Goal: Task Accomplishment & Management: Use online tool/utility

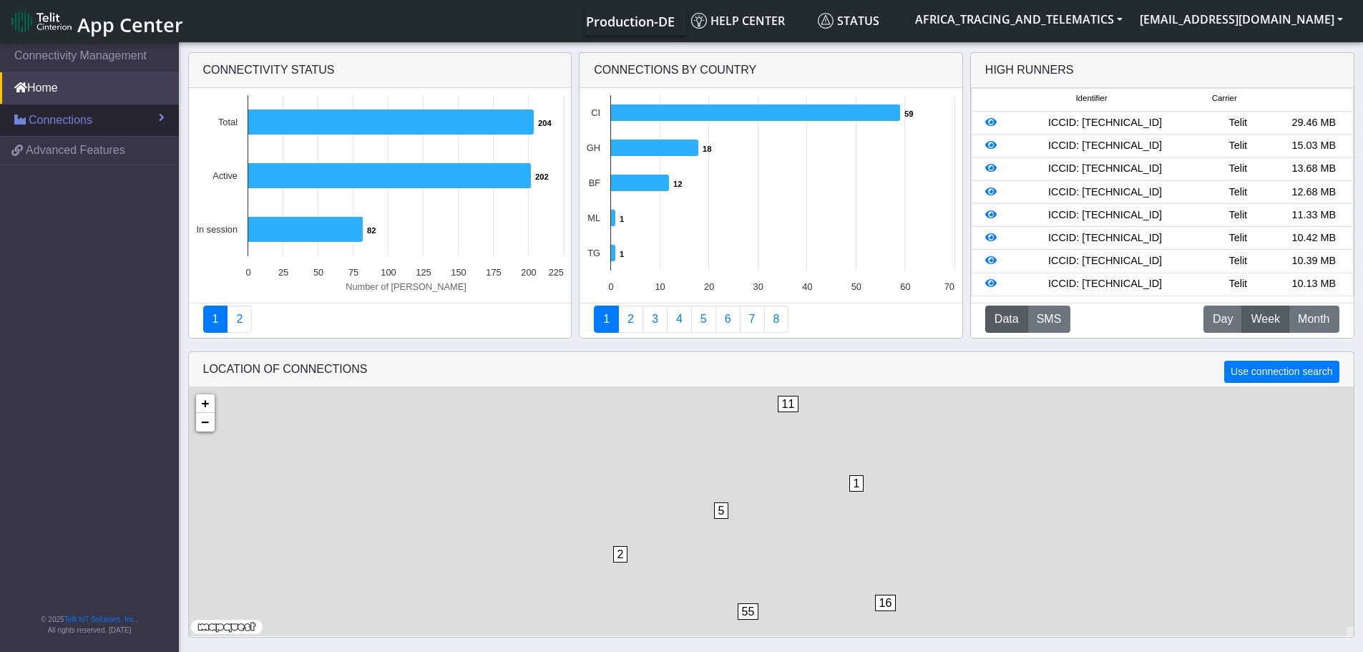
drag, startPoint x: 88, startPoint y: 114, endPoint x: 88, endPoint y: 130, distance: 15.7
click at [88, 114] on span "Connections" at bounding box center [61, 120] width 64 height 17
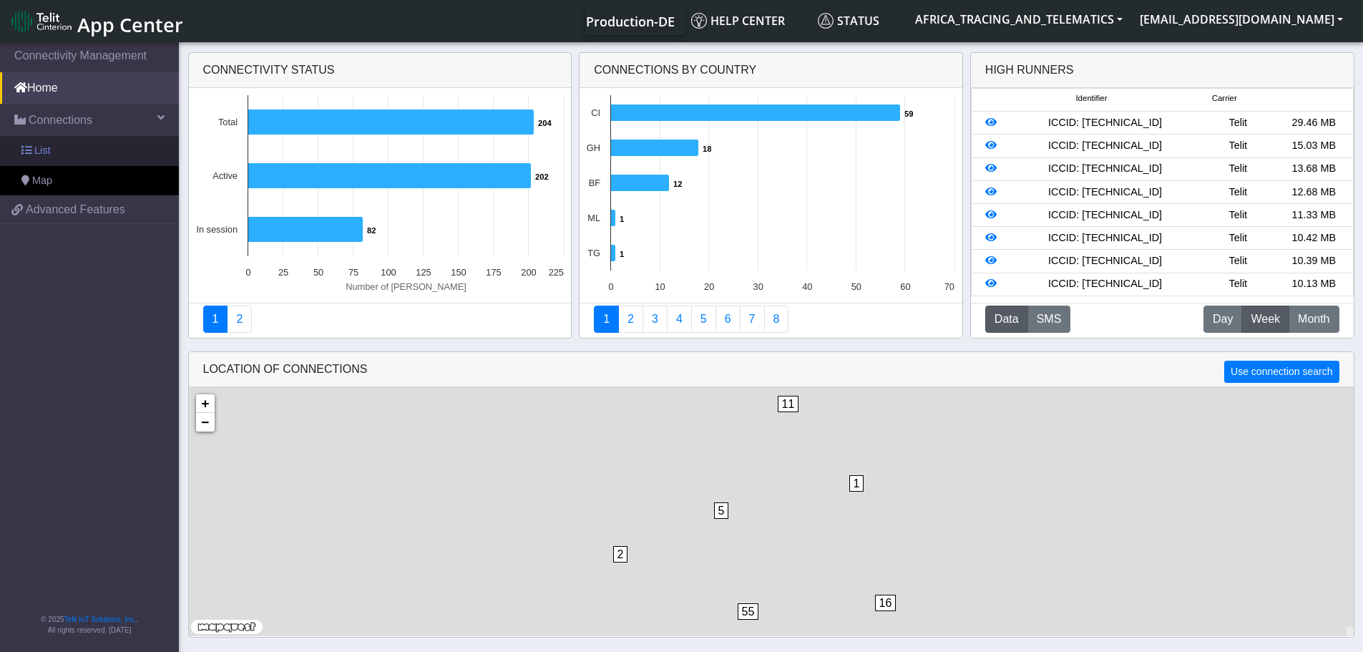
click at [76, 152] on link "List" at bounding box center [89, 151] width 179 height 30
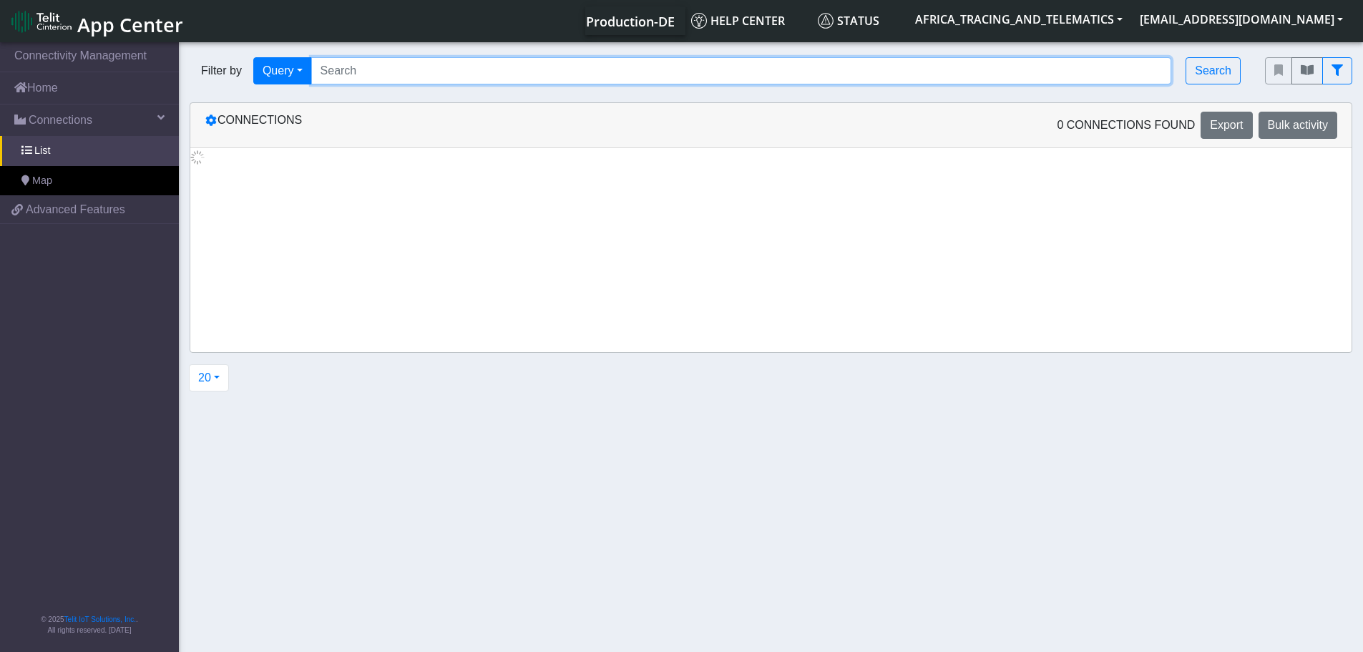
drag, startPoint x: 394, startPoint y: 73, endPoint x: 418, endPoint y: 74, distance: 24.3
click at [394, 73] on input "Search..." at bounding box center [741, 70] width 861 height 27
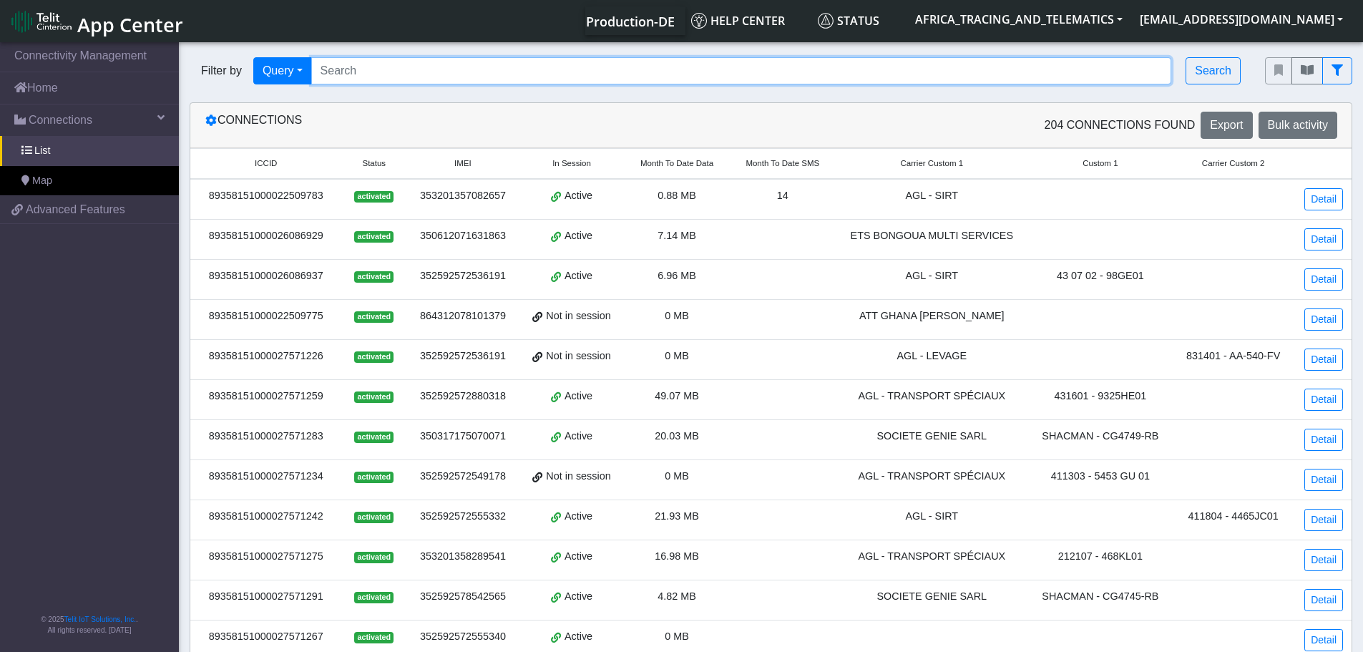
paste input "89358151000027572380"
type input "89358151000027572380"
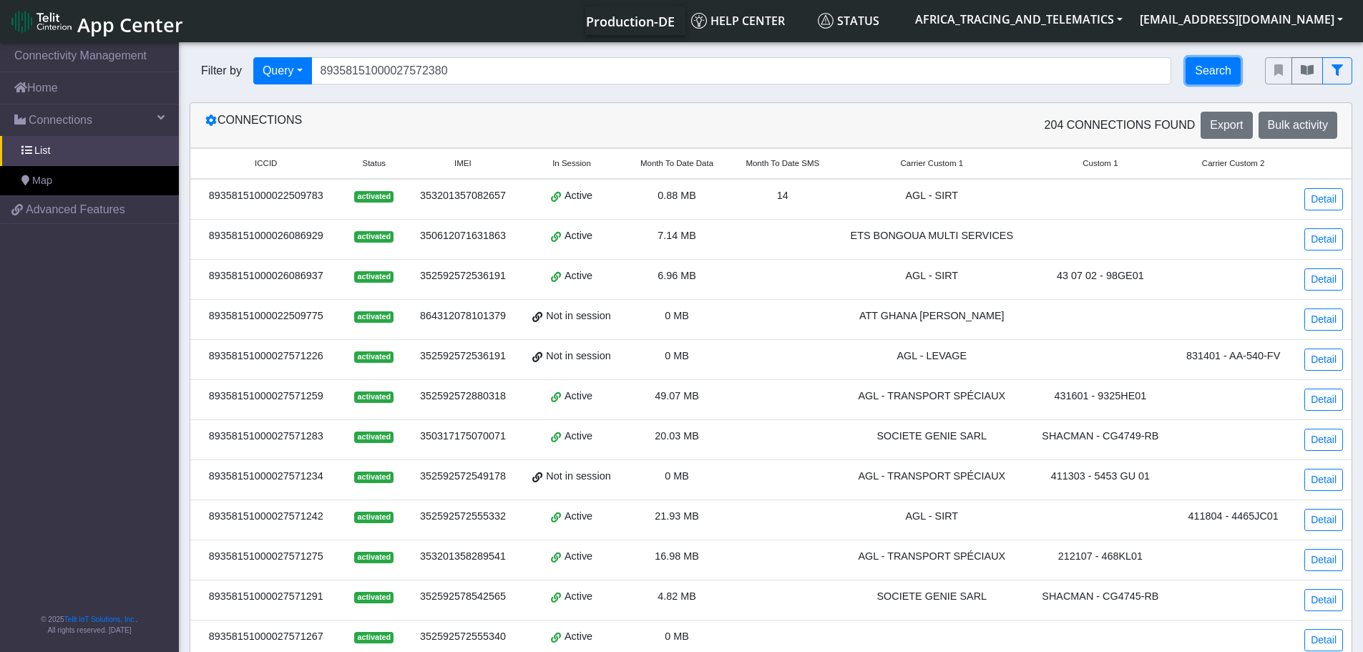
click at [1215, 79] on button "Search" at bounding box center [1213, 70] width 55 height 27
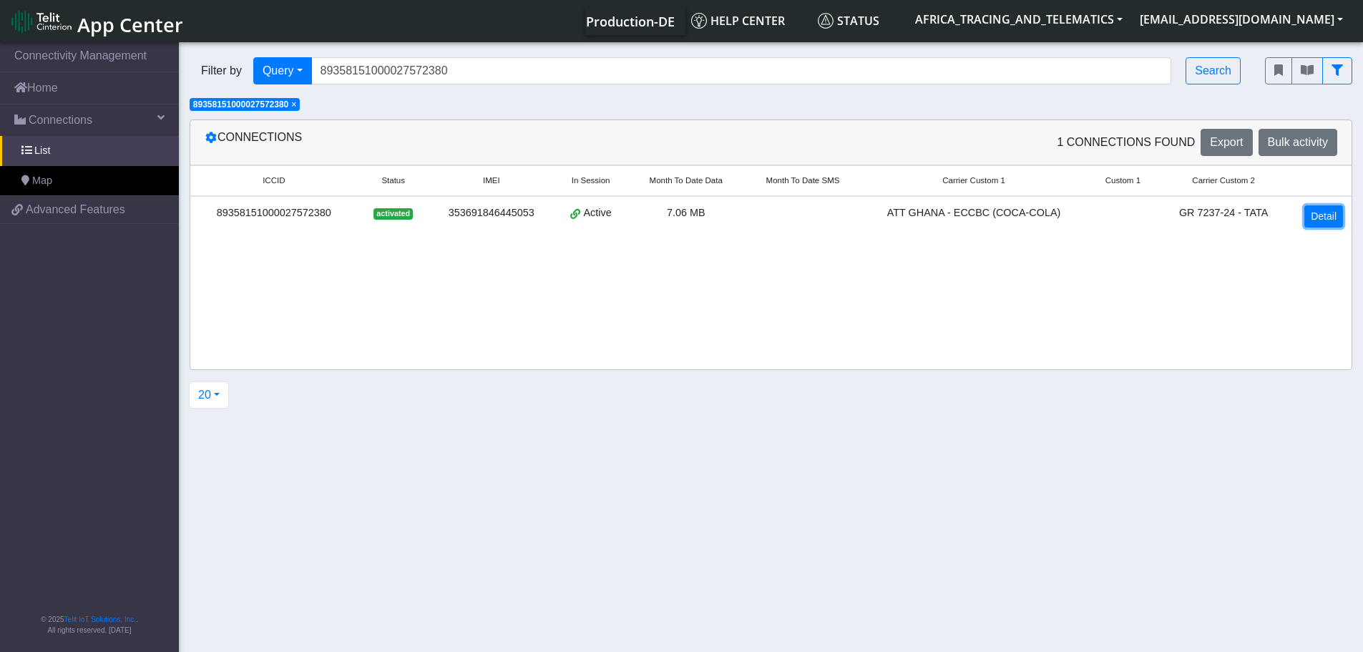
click at [1326, 215] on link "Detail" at bounding box center [1324, 216] width 39 height 22
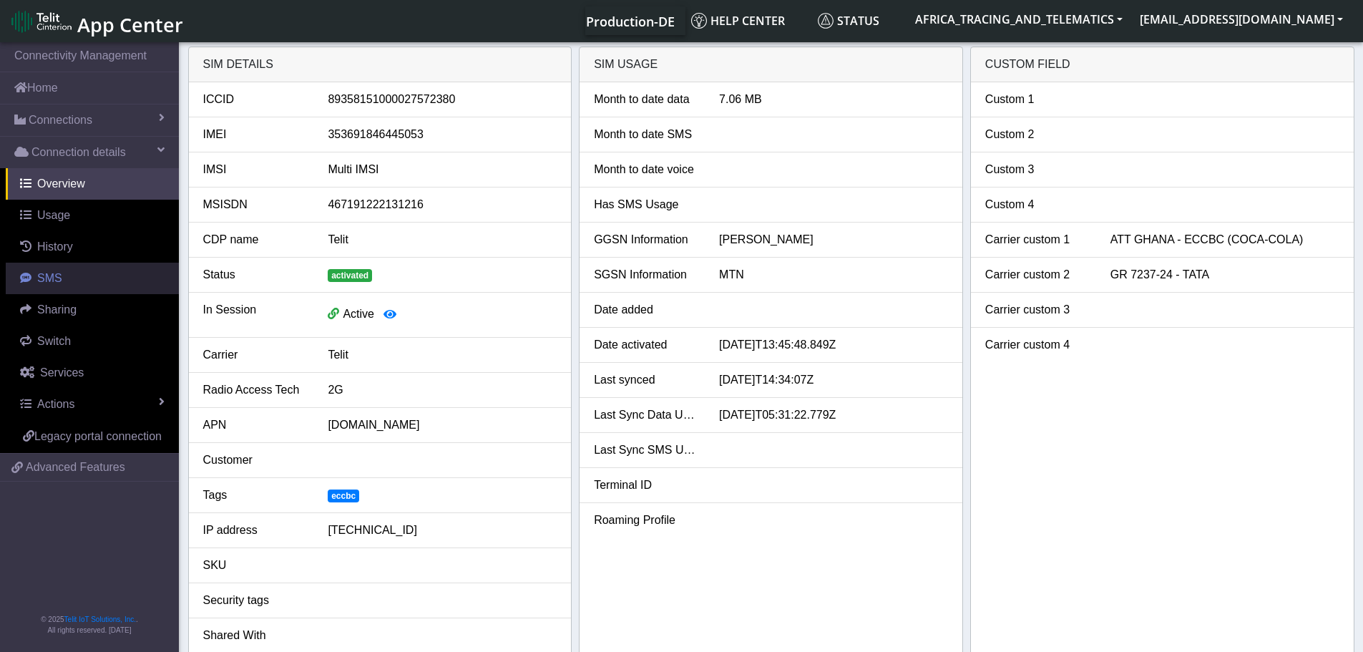
click at [61, 284] on link "SMS" at bounding box center [92, 278] width 173 height 31
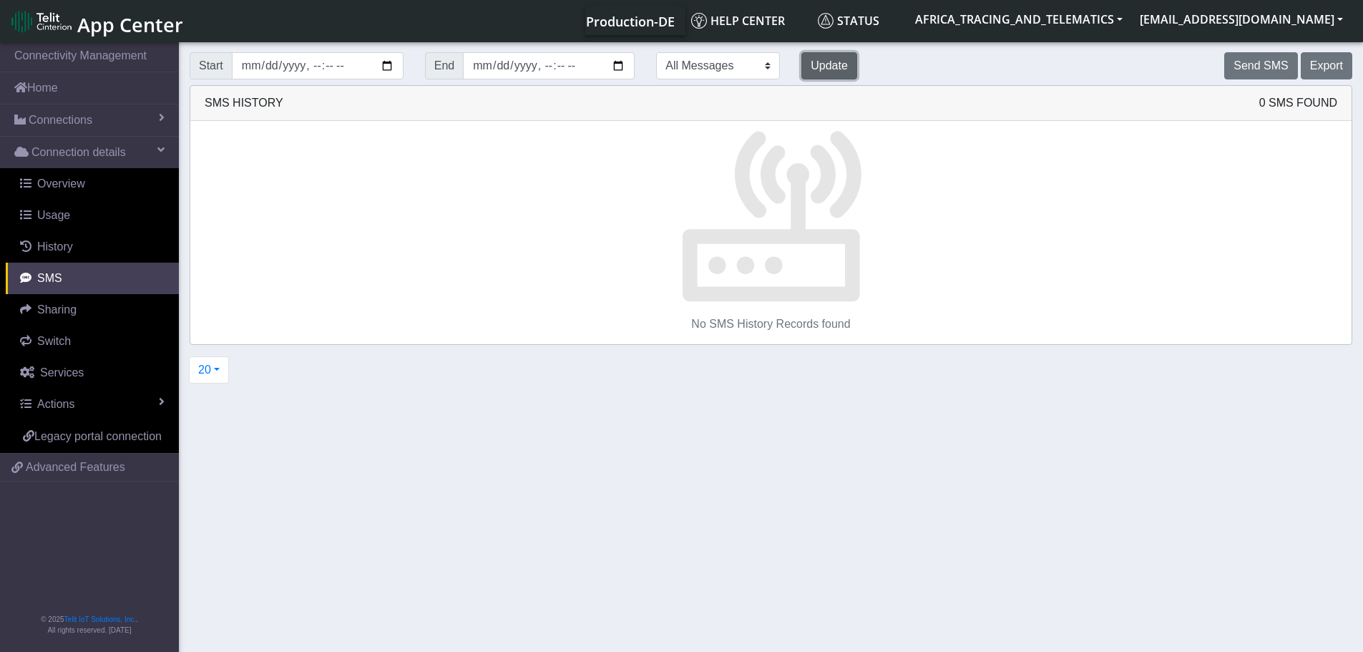
click at [801, 67] on button "Update" at bounding box center [829, 65] width 56 height 27
click at [1276, 72] on button "Send SMS" at bounding box center [1260, 65] width 73 height 27
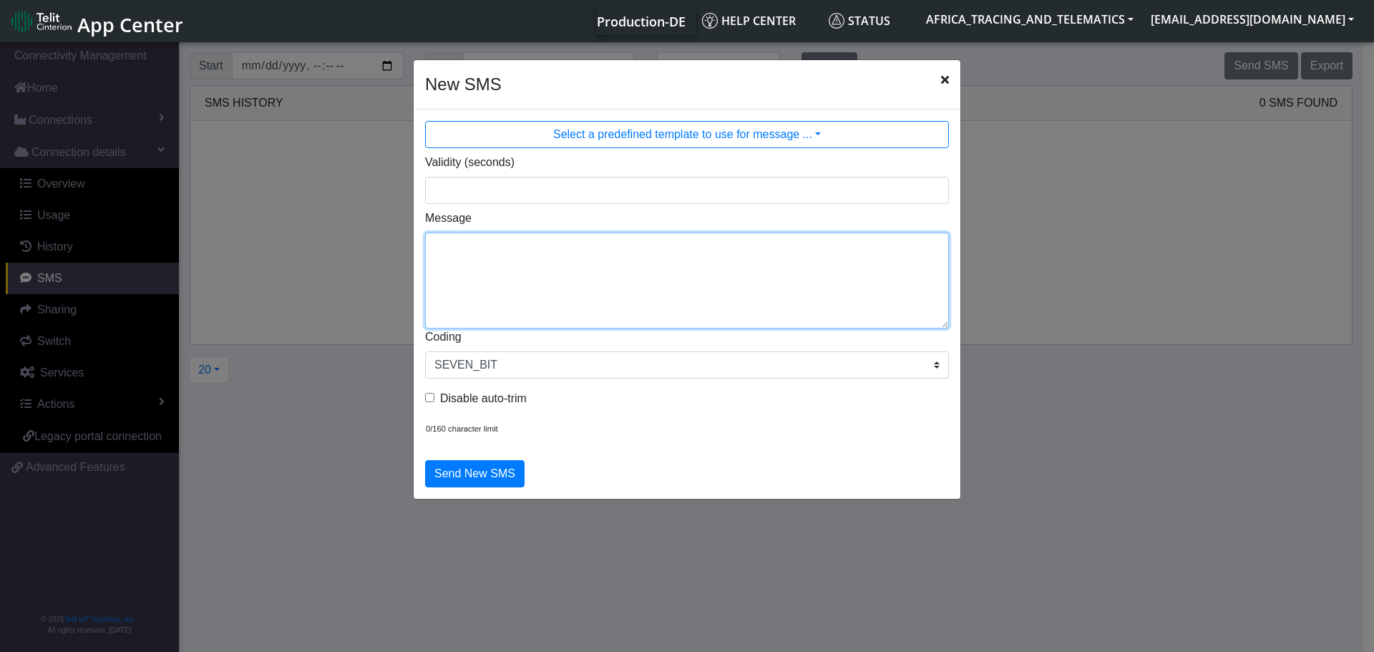
click at [484, 245] on textarea "Message" at bounding box center [687, 281] width 524 height 96
drag, startPoint x: 525, startPoint y: 250, endPoint x: 458, endPoint y: 252, distance: 66.6
click at [458, 252] on textarea "F M setparam" at bounding box center [687, 281] width 524 height 96
click at [562, 249] on textarea "F M getparam" at bounding box center [687, 281] width 524 height 96
type textarea "F M getparam 11004"
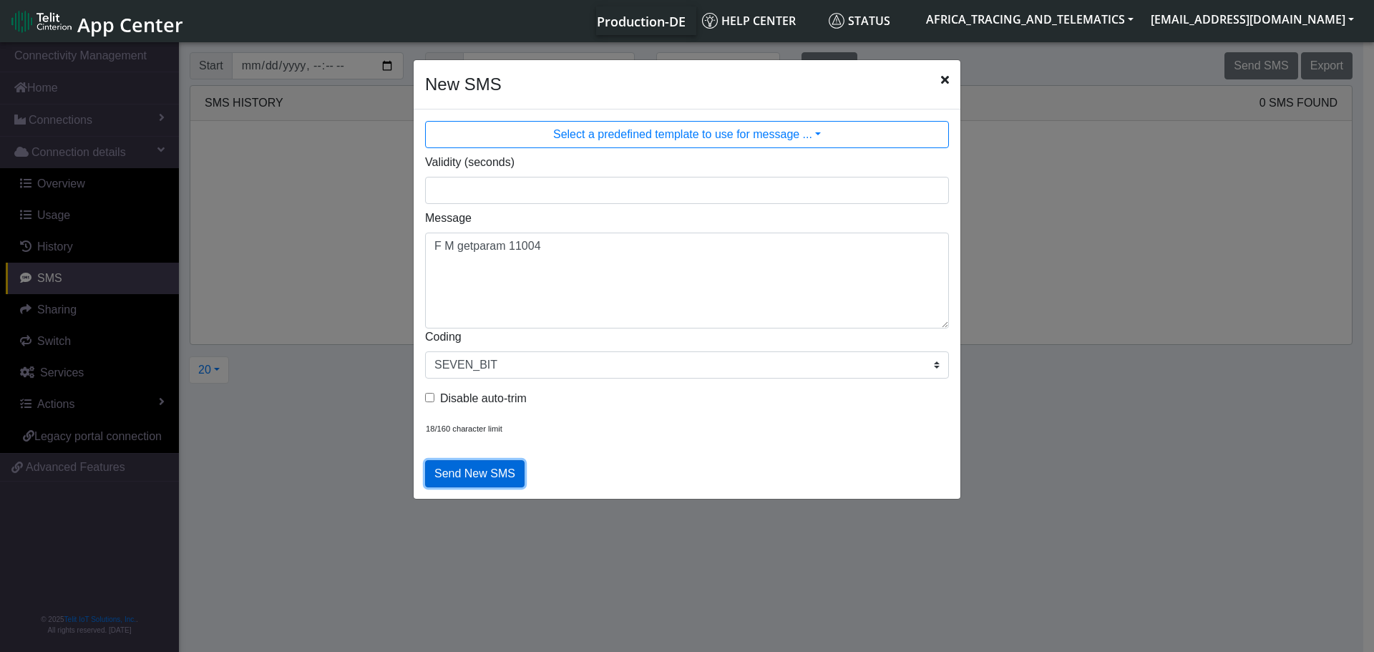
click at [482, 471] on button "Send New SMS" at bounding box center [474, 473] width 99 height 27
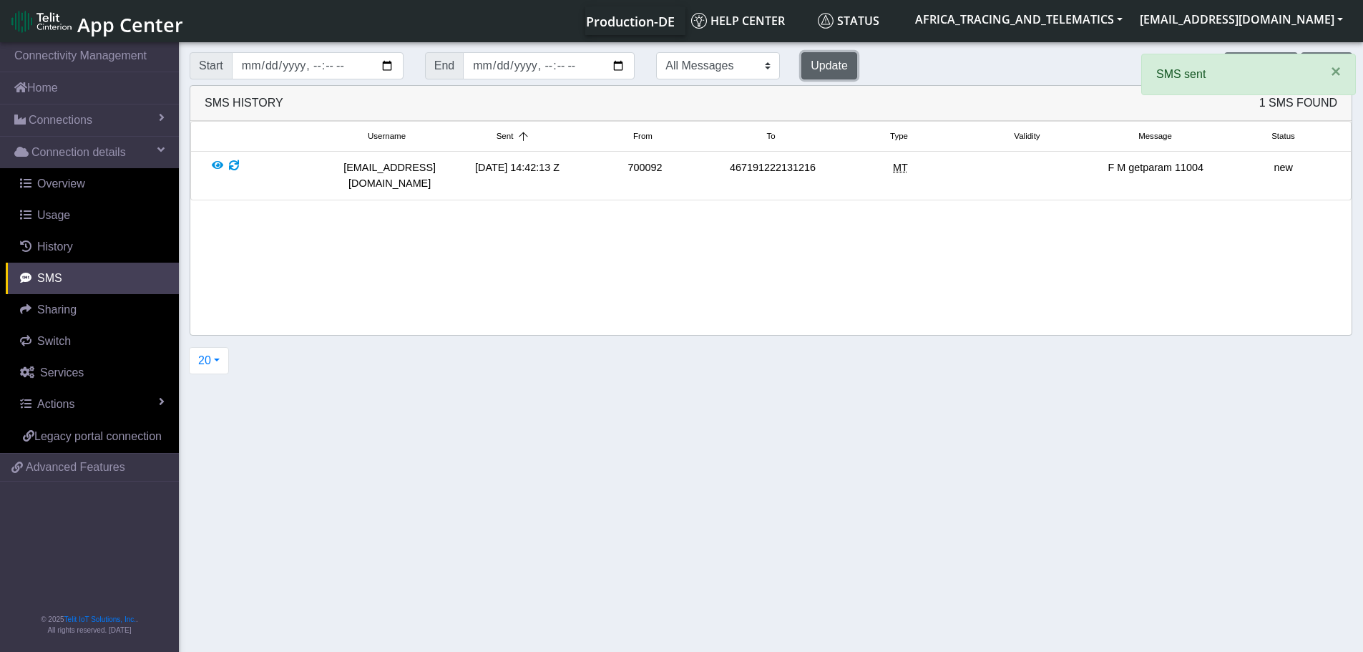
click at [801, 63] on button "Update" at bounding box center [829, 65] width 56 height 27
click at [801, 71] on button "Update" at bounding box center [829, 65] width 56 height 27
click at [801, 74] on button "Update" at bounding box center [829, 65] width 56 height 27
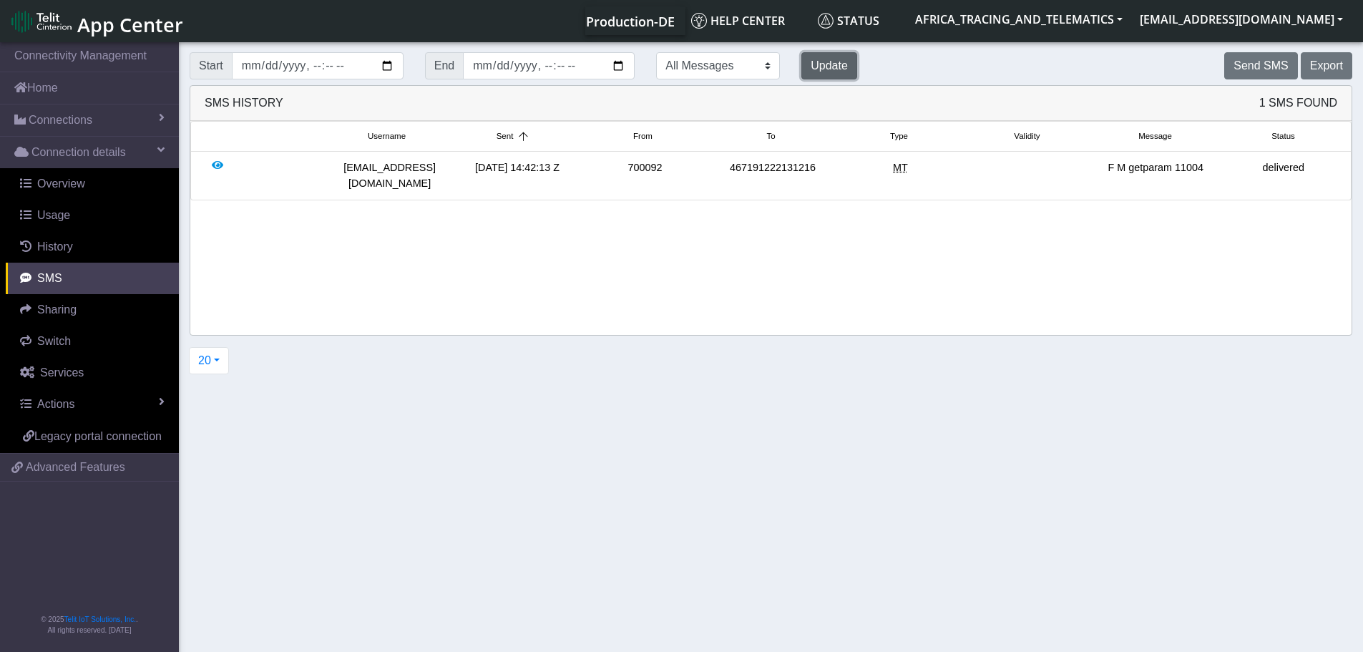
click at [801, 67] on button "Update" at bounding box center [829, 65] width 56 height 27
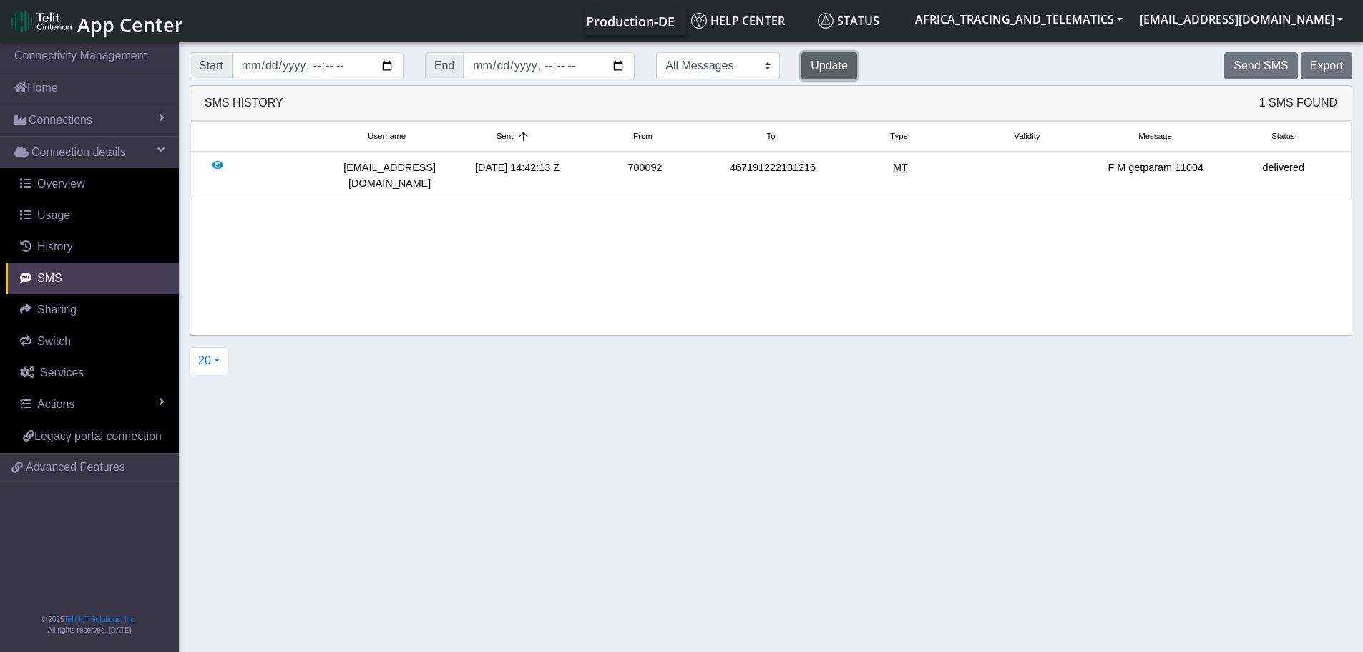
click at [801, 67] on button "Update" at bounding box center [829, 65] width 56 height 27
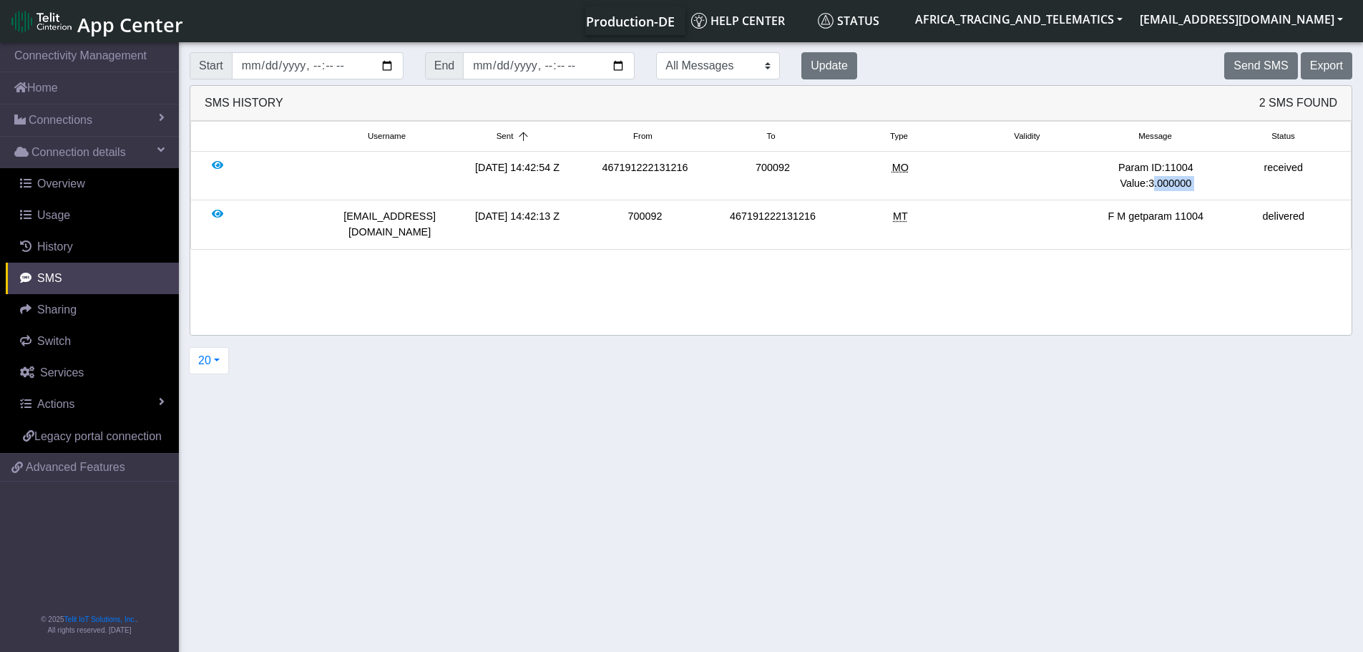
drag, startPoint x: 1151, startPoint y: 182, endPoint x: 1246, endPoint y: 187, distance: 94.6
click at [1246, 187] on div "[DATE] 14:42:54 Z 467191222131216 700092 MO Param ID:11004 Value:3.000000 recei…" at bounding box center [771, 175] width 1153 height 31
click at [1244, 187] on div "received" at bounding box center [1283, 175] width 127 height 31
drag, startPoint x: 1160, startPoint y: 182, endPoint x: 1247, endPoint y: 192, distance: 87.2
click at [1247, 192] on li "[DATE] 14:42:54 Z 467191222131216 700092 MO Param ID:11004 Value:3.000000 recei…" at bounding box center [770, 176] width 1161 height 49
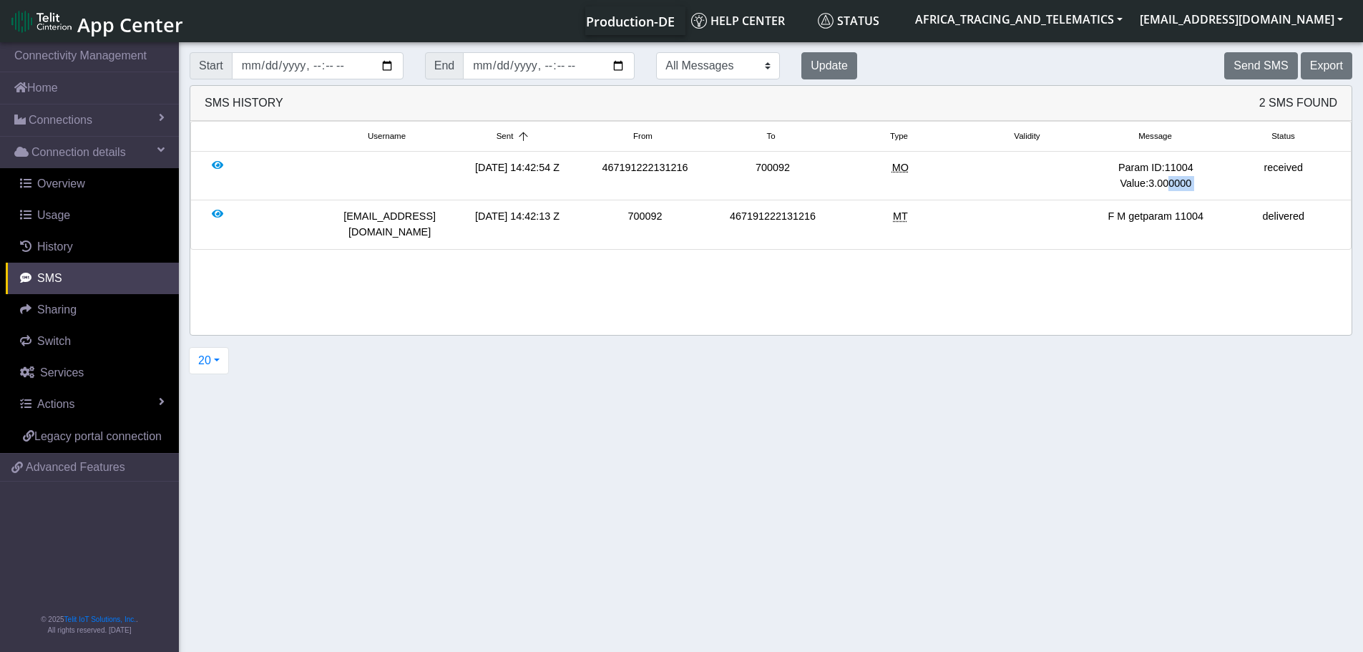
click at [1247, 192] on li "[DATE] 14:42:54 Z 467191222131216 700092 MO Param ID:11004 Value:3.000000 recei…" at bounding box center [770, 176] width 1161 height 49
click at [812, 70] on div "Update" at bounding box center [829, 65] width 77 height 27
click at [801, 72] on button "Update" at bounding box center [829, 65] width 56 height 27
click at [1155, 181] on div "Param ID:11004 Value:3.000000" at bounding box center [1155, 175] width 127 height 31
click at [1155, 182] on div "Param ID:11004 Value:3.000000" at bounding box center [1155, 175] width 127 height 31
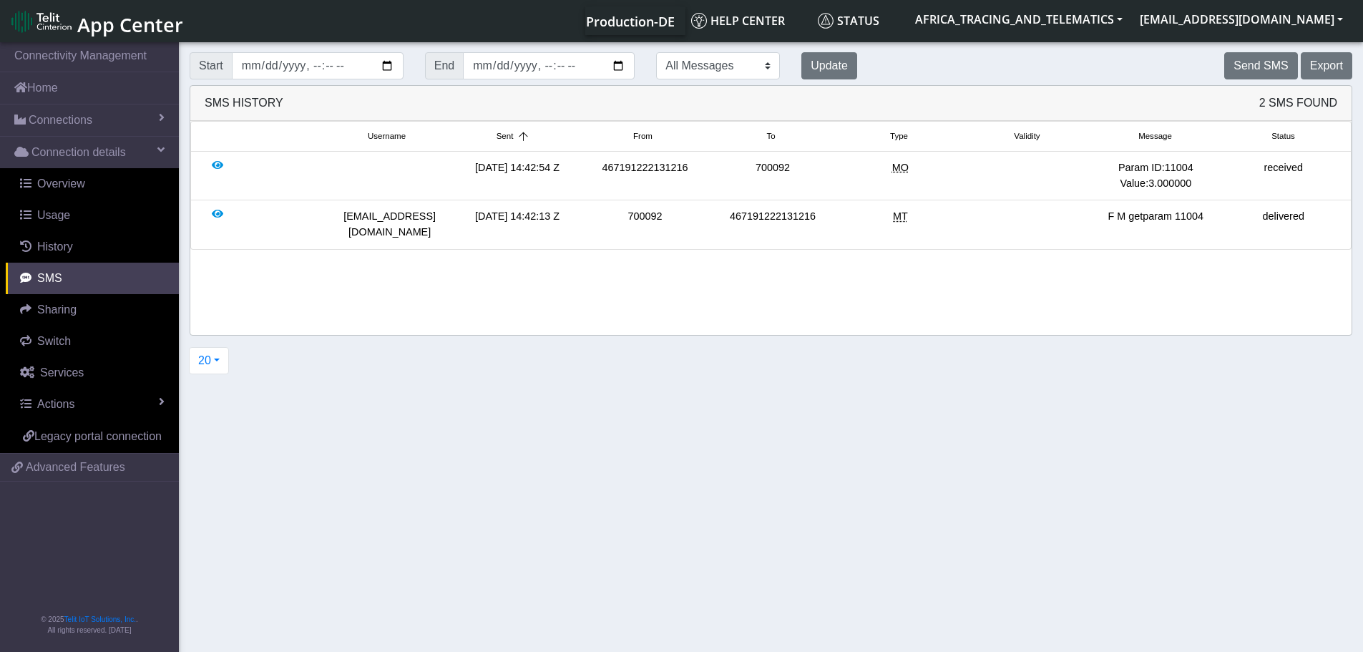
click at [1181, 183] on div "Param ID:11004 Value:3.000000" at bounding box center [1155, 175] width 127 height 31
drag, startPoint x: 1181, startPoint y: 183, endPoint x: 1190, endPoint y: 184, distance: 9.3
click at [1180, 184] on div "Param ID:11004 Value:3.000000" at bounding box center [1155, 175] width 127 height 31
click at [1151, 182] on div "Param ID:11004 Value:3.000000" at bounding box center [1155, 175] width 127 height 31
